Goal: Find specific page/section: Find specific page/section

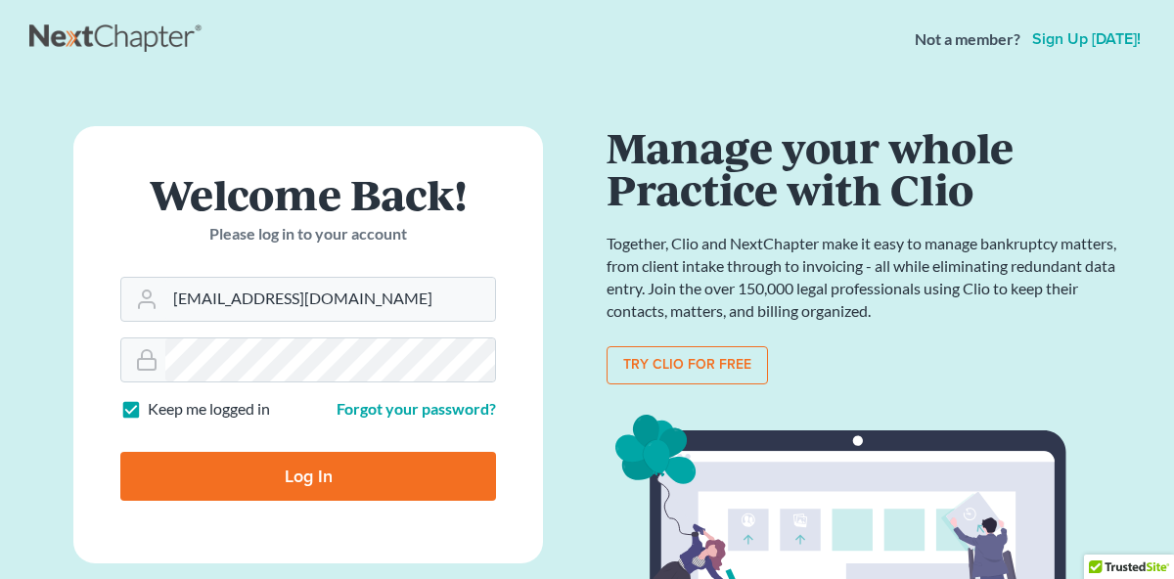
type input "[EMAIL_ADDRESS][DOMAIN_NAME]"
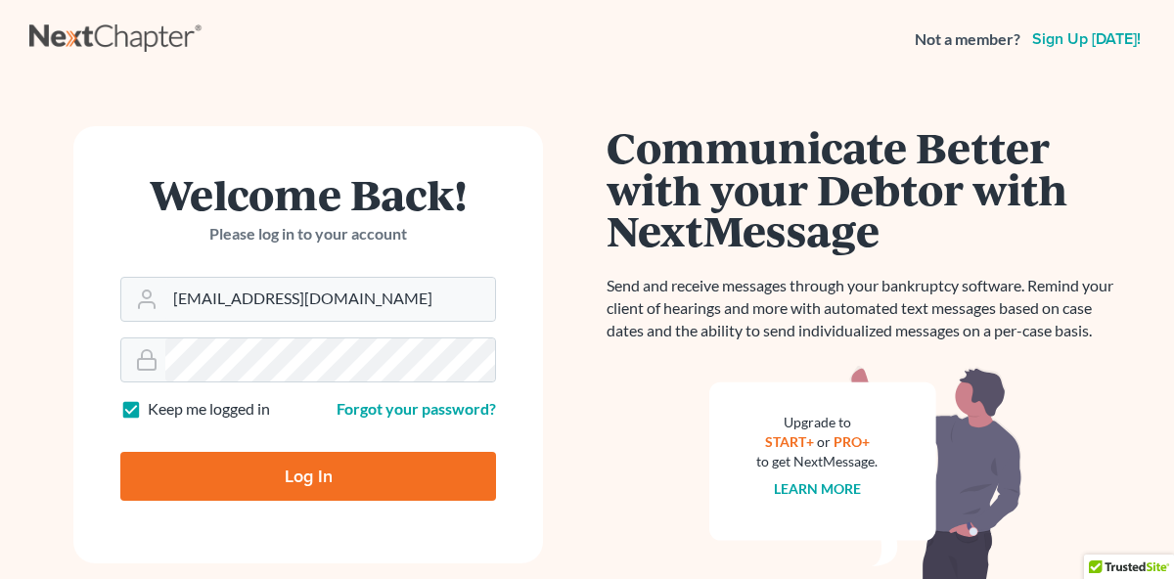
click at [224, 483] on input "Log In" at bounding box center [308, 476] width 376 height 49
type input "Thinking..."
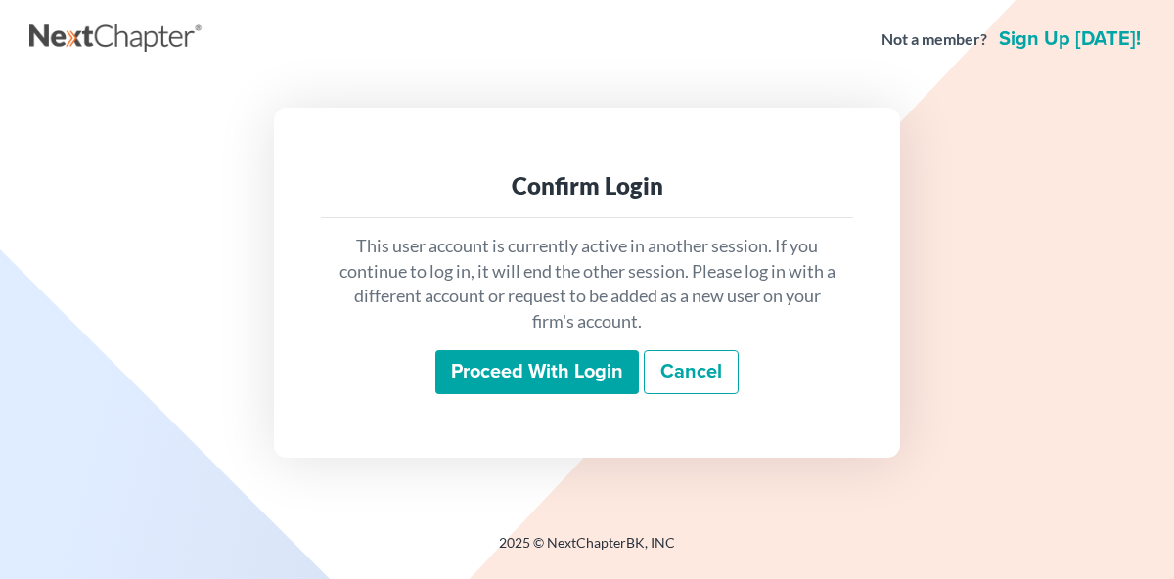
click at [505, 377] on input "Proceed with login" at bounding box center [536, 372] width 203 height 45
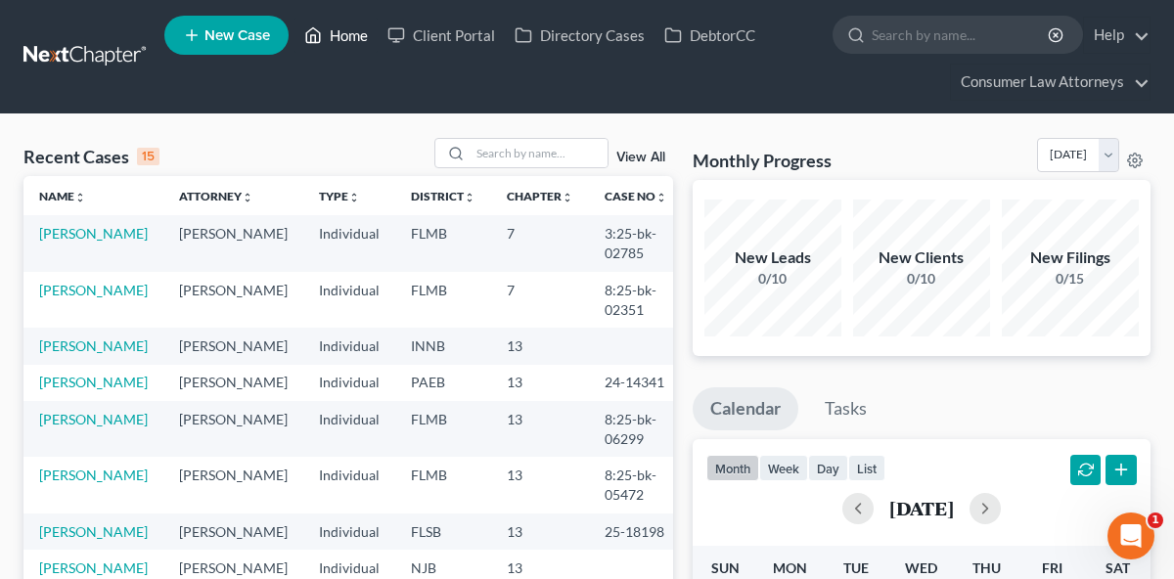
click at [341, 43] on link "Home" at bounding box center [335, 35] width 83 height 35
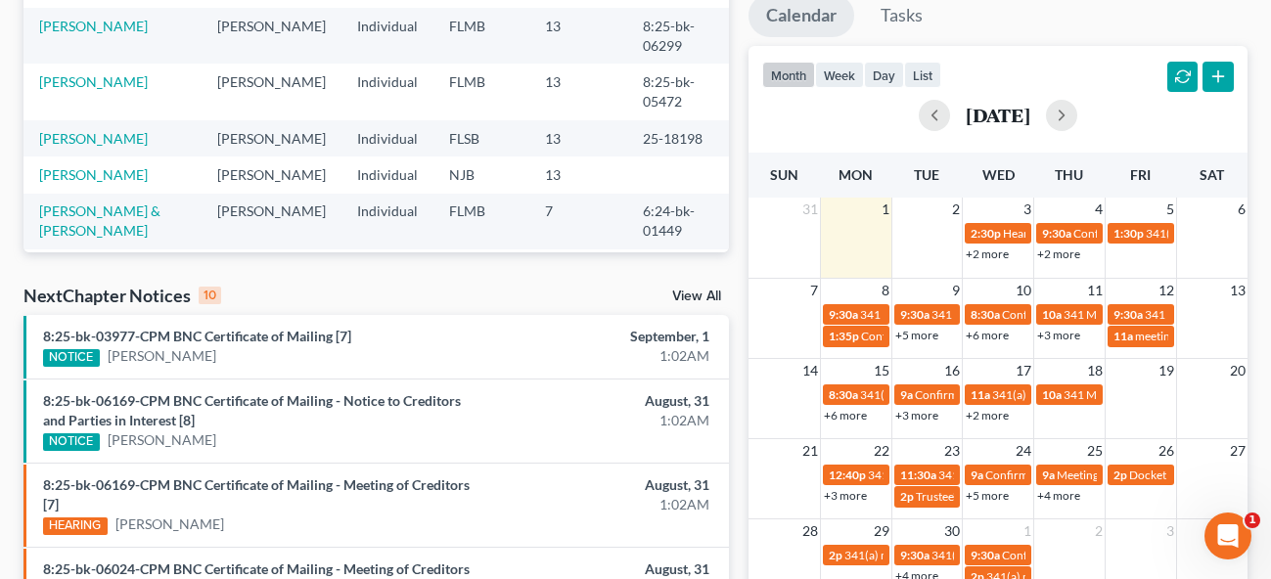
scroll to position [391, 0]
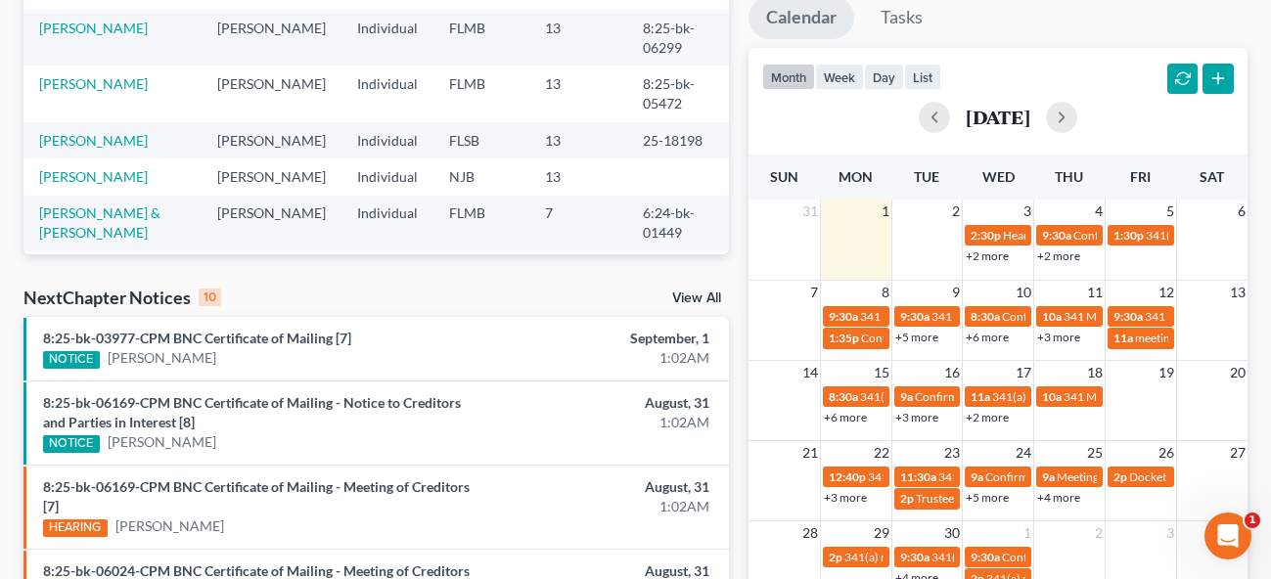
click at [990, 258] on link "+2 more" at bounding box center [987, 255] width 43 height 15
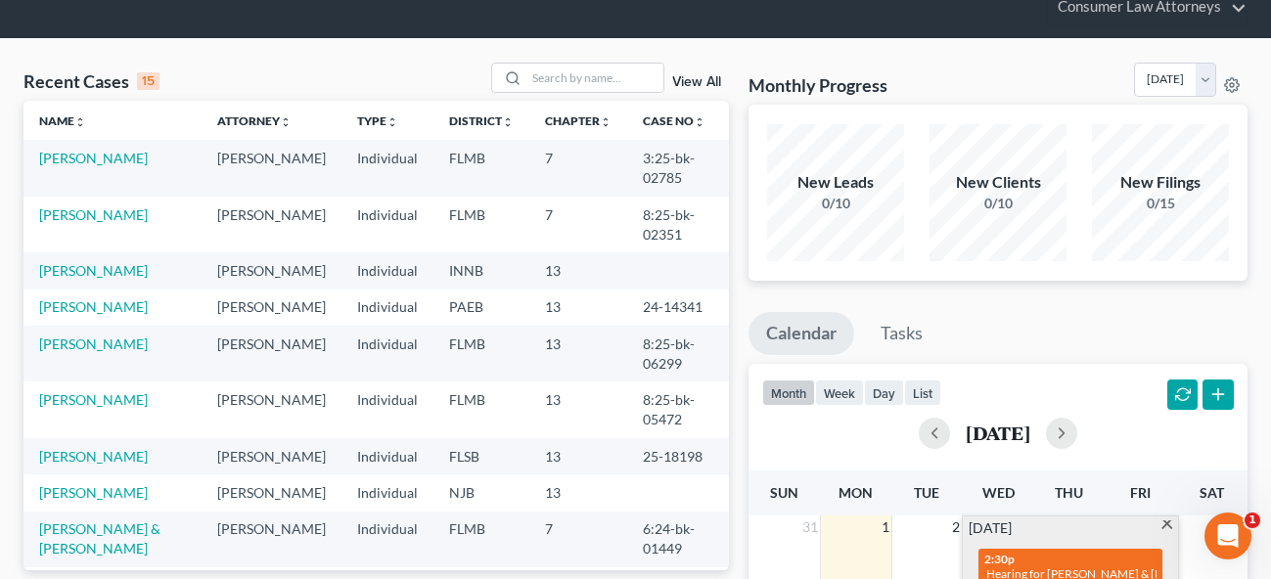
scroll to position [39, 0]
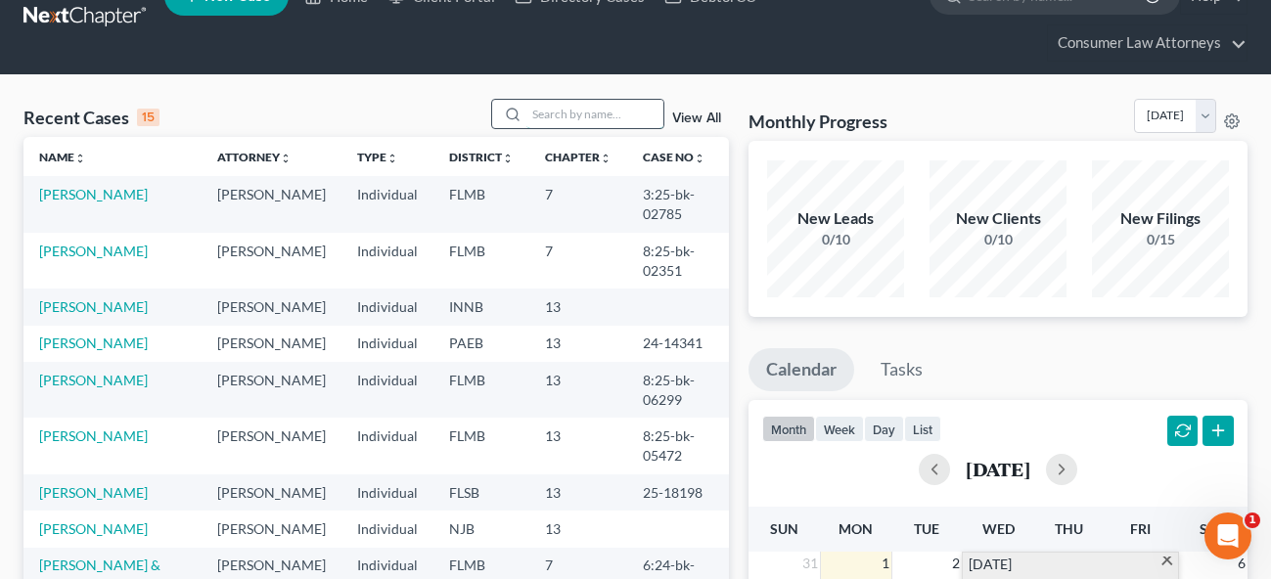
click at [588, 112] on input "search" at bounding box center [594, 114] width 137 height 28
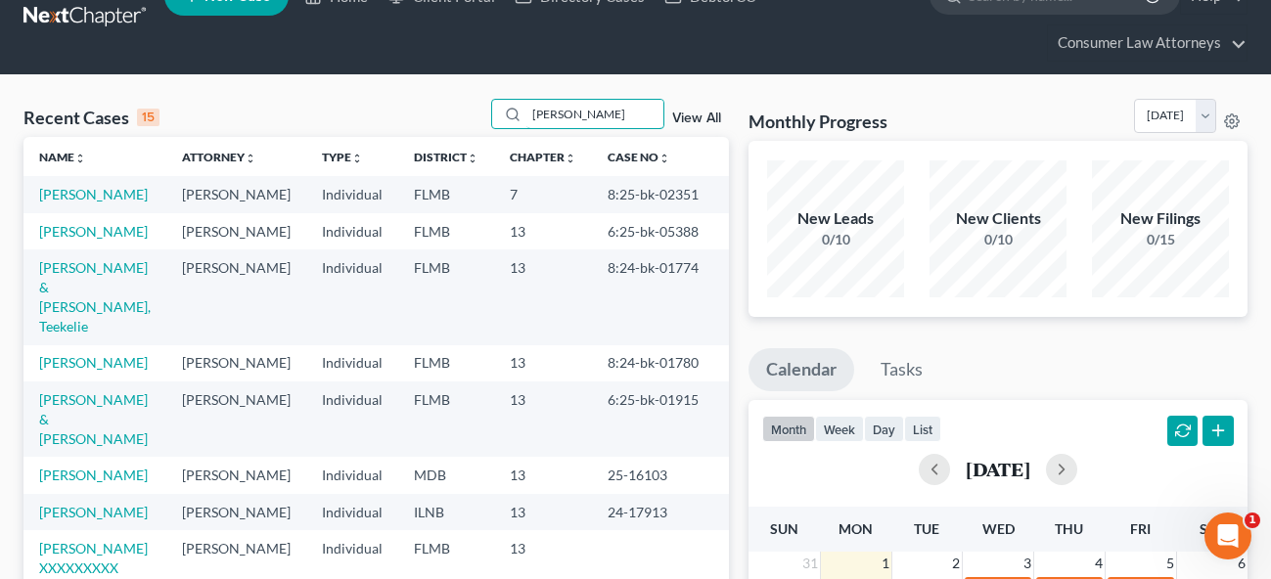
type input "williams"
drag, startPoint x: 664, startPoint y: 328, endPoint x: 628, endPoint y: 310, distance: 40.3
click at [628, 310] on td "8:24-bk-01774" at bounding box center [668, 296] width 153 height 95
click at [660, 330] on td "8:24-bk-01774" at bounding box center [668, 296] width 153 height 95
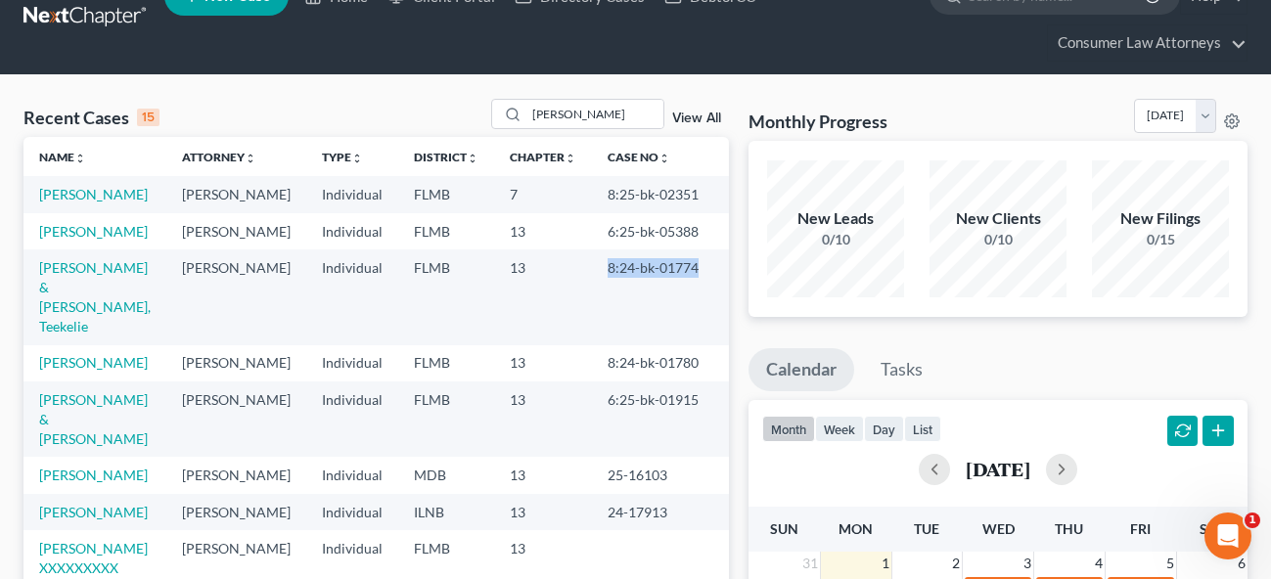
drag, startPoint x: 671, startPoint y: 329, endPoint x: 628, endPoint y: 312, distance: 46.1
click at [628, 312] on td "8:24-bk-01774" at bounding box center [668, 296] width 153 height 95
click at [919, 481] on button "button" at bounding box center [934, 469] width 31 height 31
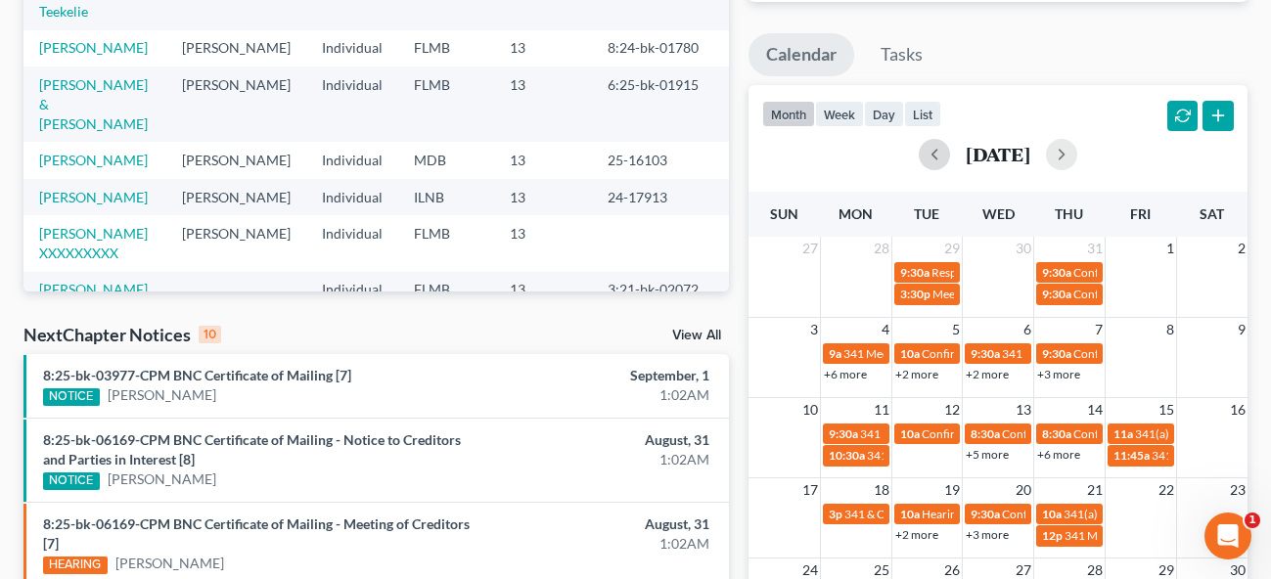
scroll to position [313, 0]
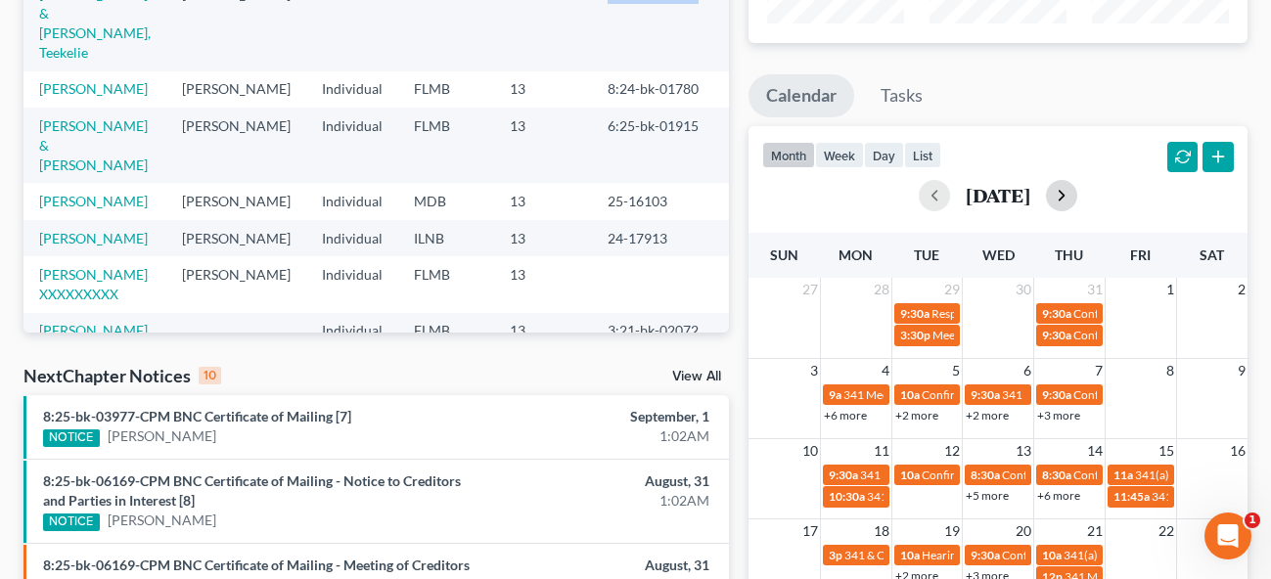
click at [1077, 189] on button "button" at bounding box center [1061, 195] width 31 height 31
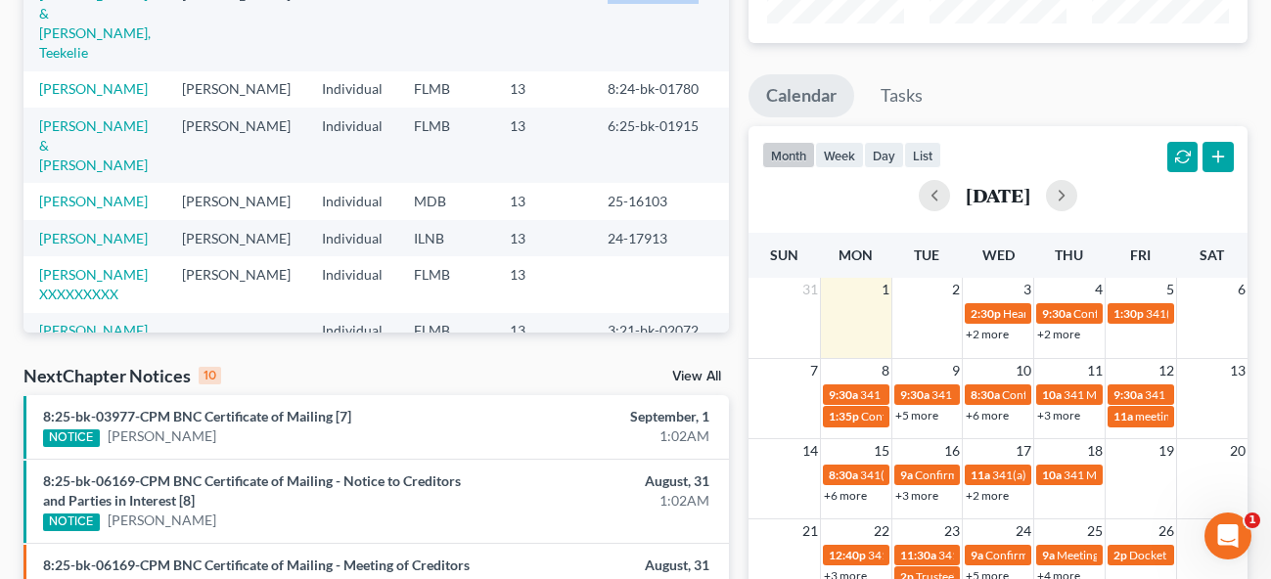
click at [1065, 328] on link "+2 more" at bounding box center [1058, 334] width 43 height 15
click at [1001, 335] on link "+2 more" at bounding box center [987, 334] width 43 height 15
click at [1173, 77] on ul "Calendar Tasks" at bounding box center [997, 100] width 499 height 52
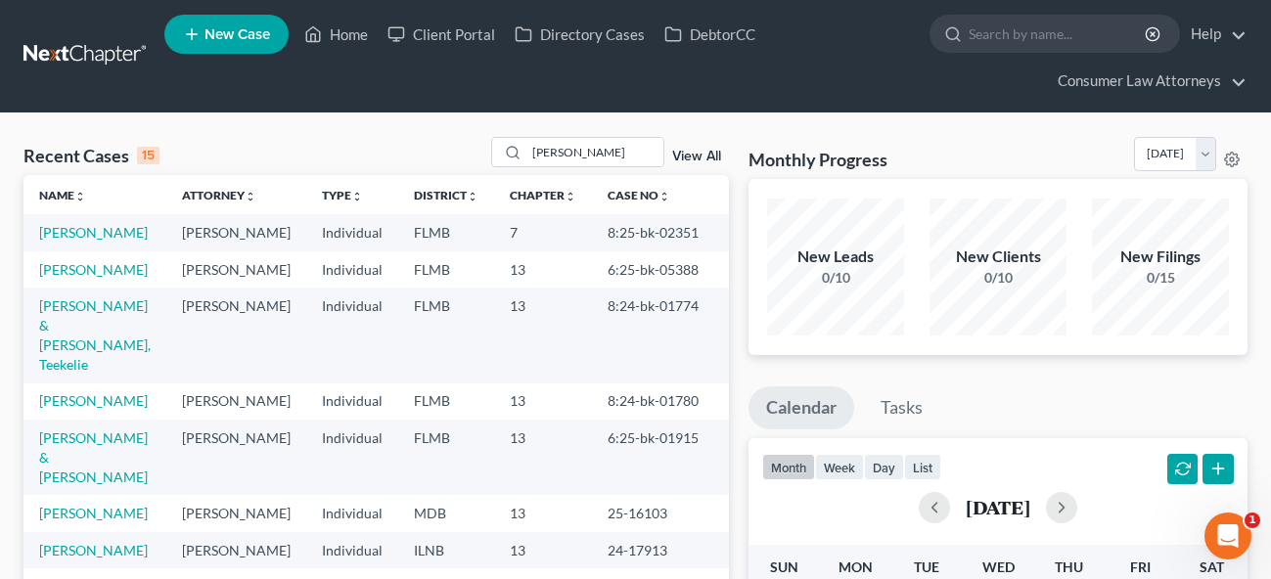
scroll to position [0, 0]
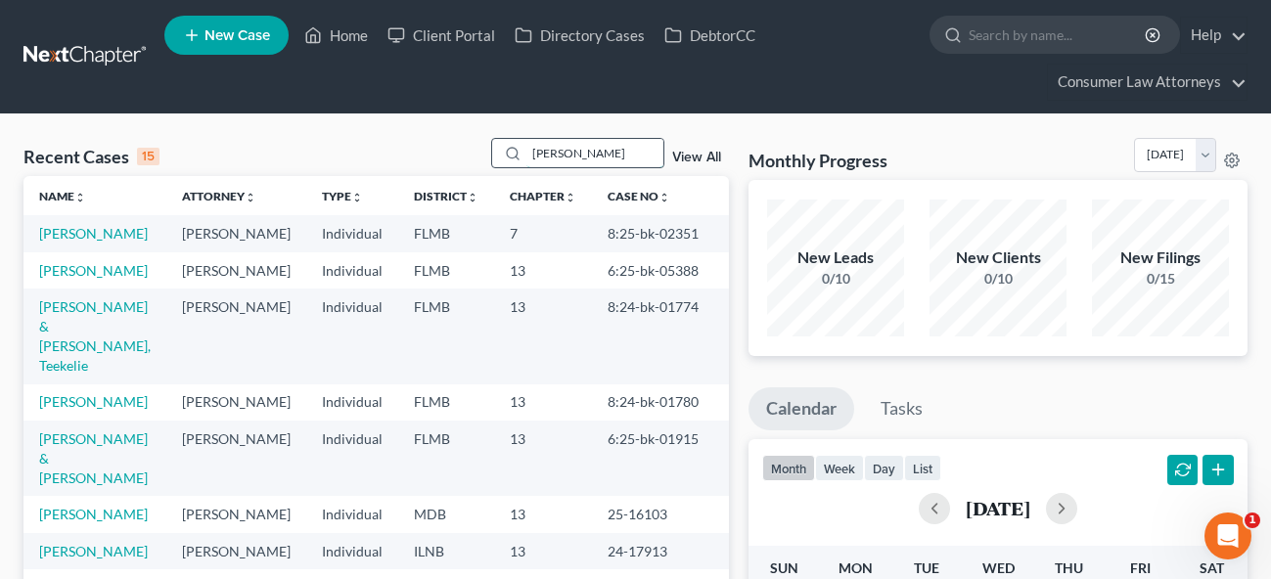
click at [589, 158] on input "williams" at bounding box center [594, 153] width 137 height 28
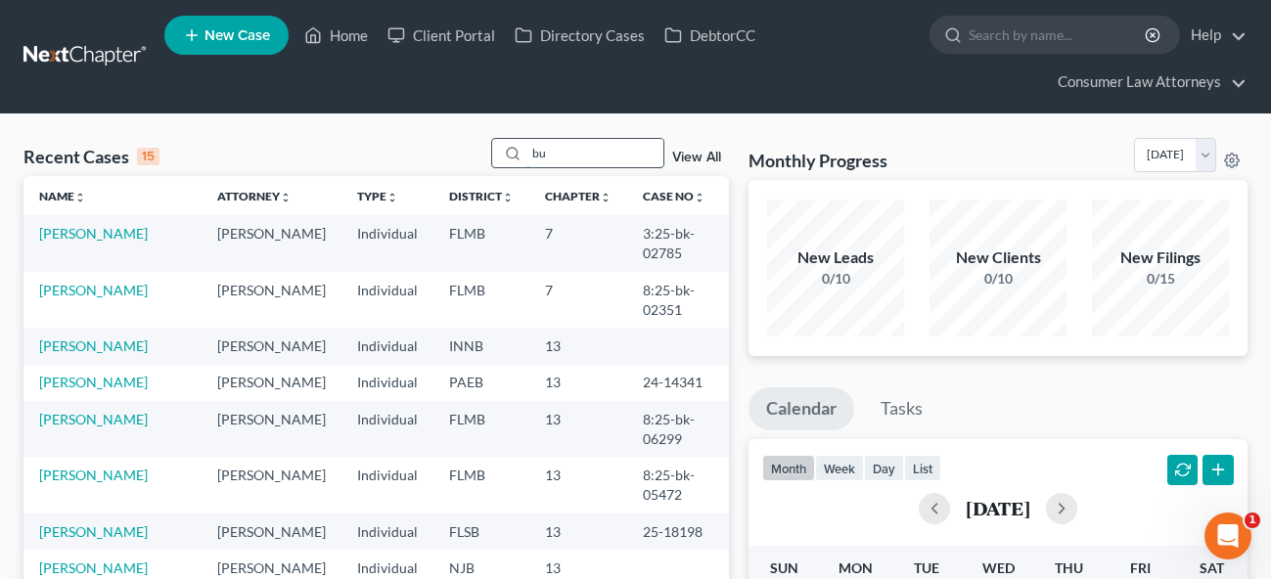
type input "bur"
